Goal: Task Accomplishment & Management: Use online tool/utility

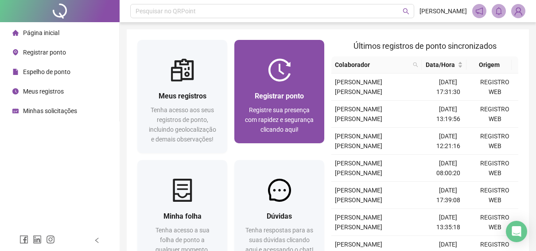
click at [305, 80] on div at bounding box center [279, 69] width 90 height 23
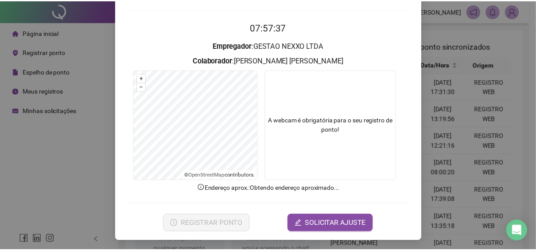
scroll to position [75, 0]
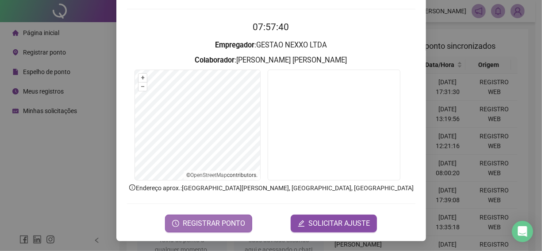
click at [213, 215] on button "REGISTRAR PONTO" at bounding box center [208, 223] width 87 height 18
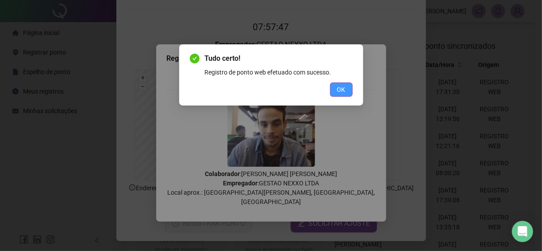
click at [343, 89] on span "OK" at bounding box center [341, 90] width 8 height 10
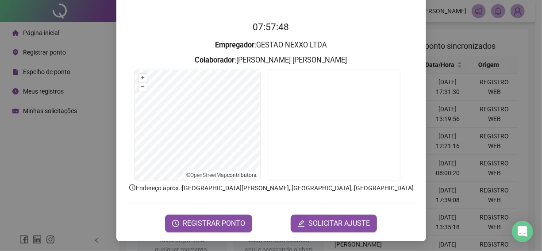
click at [449, 67] on div "Registro [PERSON_NAME] web 07:57:48 Empregador : GESTAO NEXXO LTDA Colaborador …" at bounding box center [271, 125] width 542 height 251
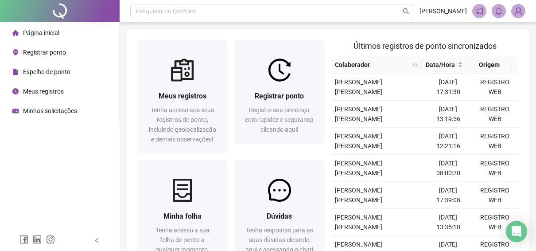
click at [70, 90] on li "Meus registros" at bounding box center [60, 91] width 116 height 18
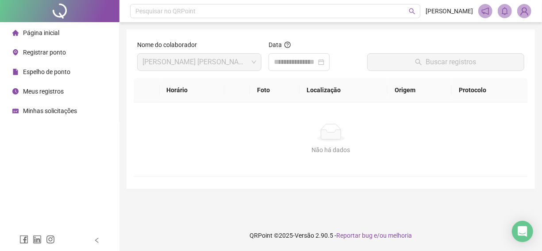
click at [59, 77] on div "Espelho de ponto" at bounding box center [41, 72] width 58 height 18
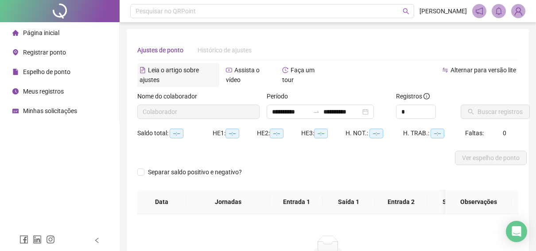
type input "**********"
click at [72, 109] on span "Minhas solicitações" at bounding box center [50, 110] width 54 height 7
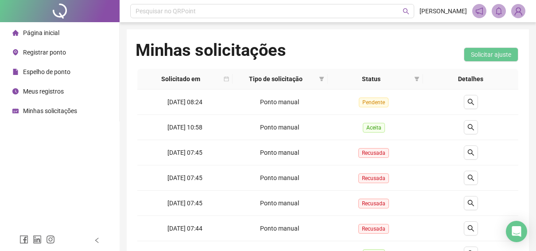
click at [41, 28] on div "Página inicial" at bounding box center [35, 33] width 47 height 18
